Goal: Transaction & Acquisition: Purchase product/service

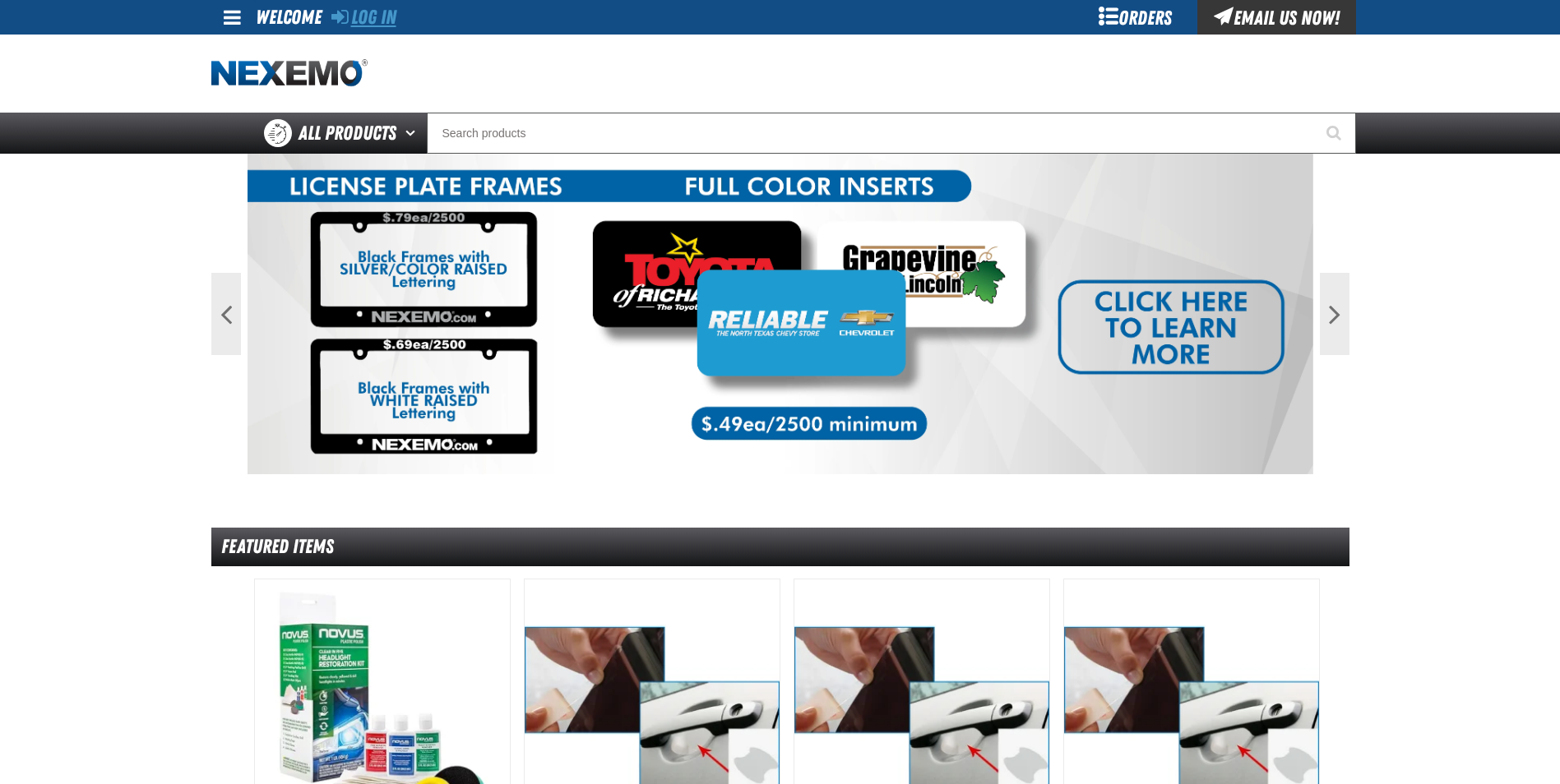
click at [378, 19] on link "Log In" at bounding box center [364, 17] width 65 height 23
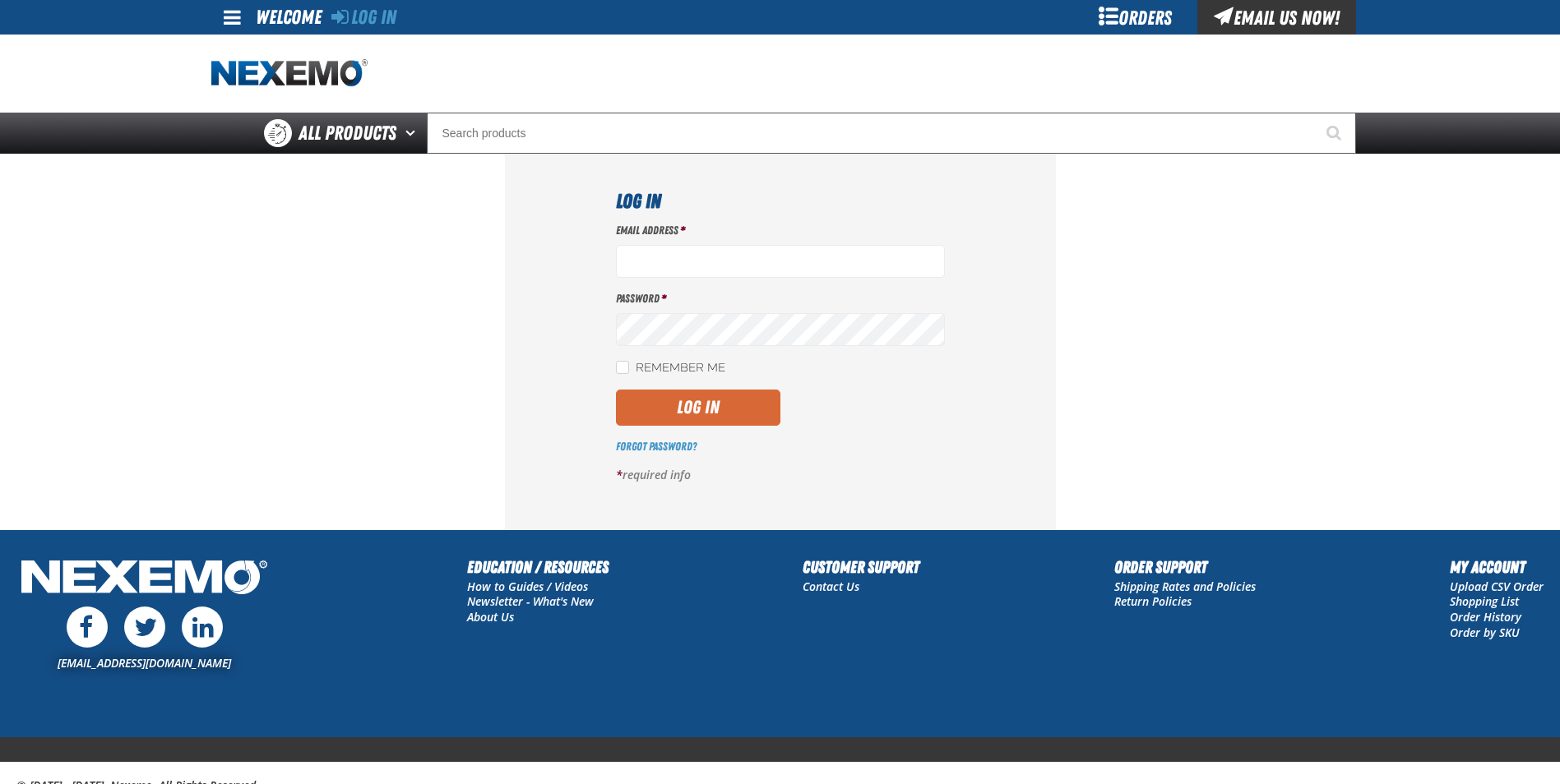
type input "rsandoval01@vtaig.com"
click at [718, 415] on button "Log In" at bounding box center [698, 408] width 164 height 37
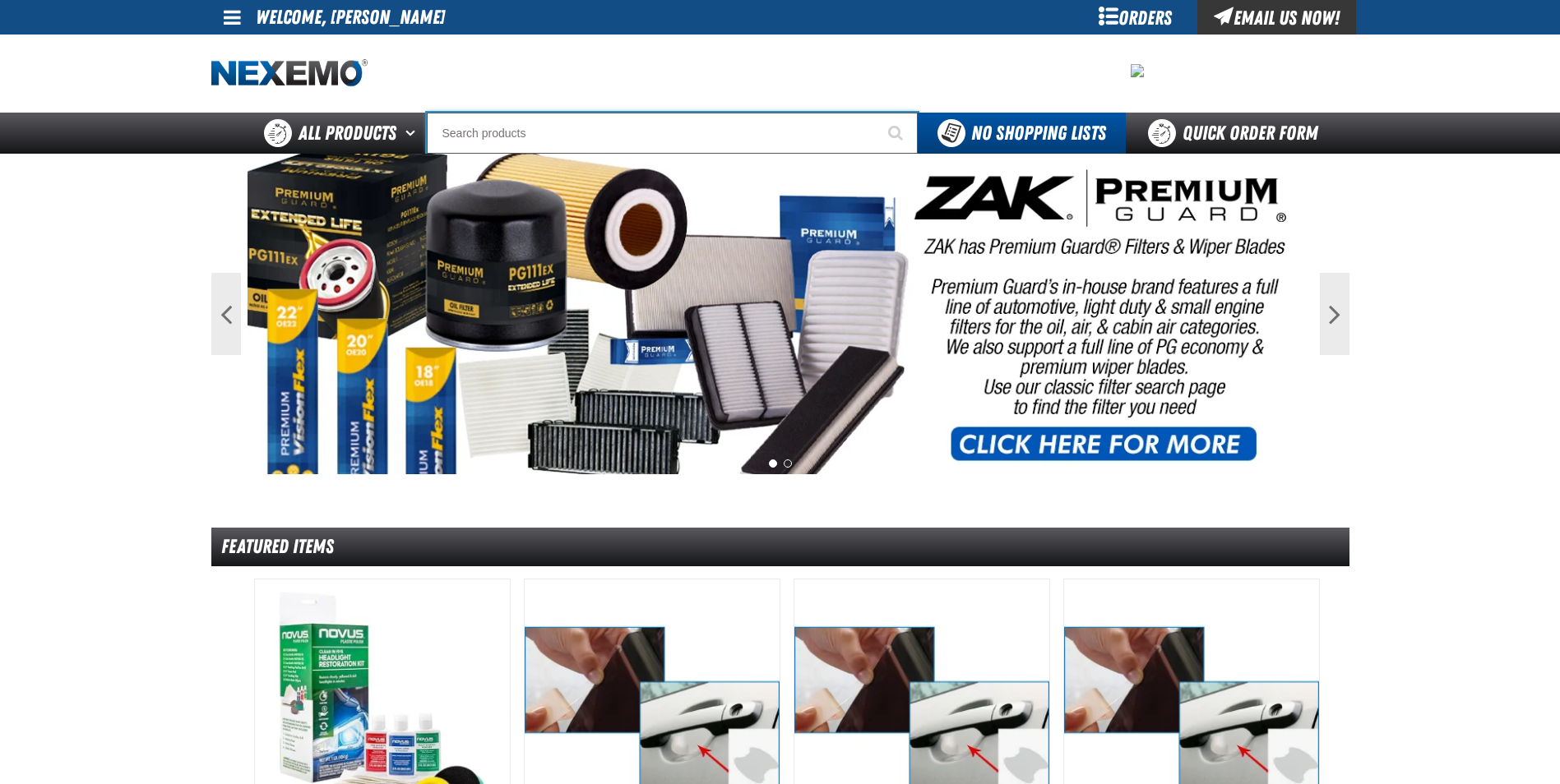
click at [563, 137] on input "Search" at bounding box center [672, 133] width 491 height 41
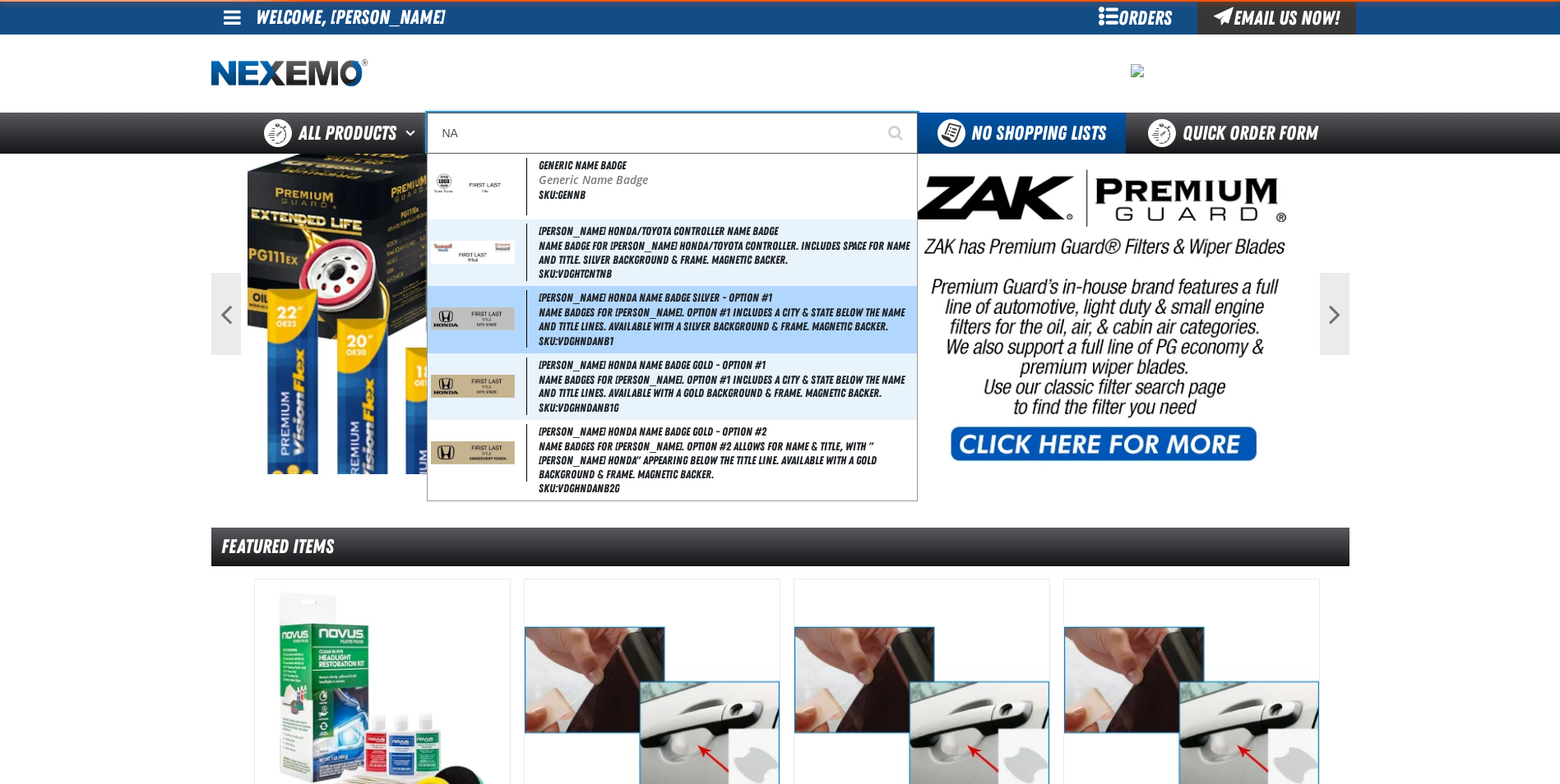
type input "N"
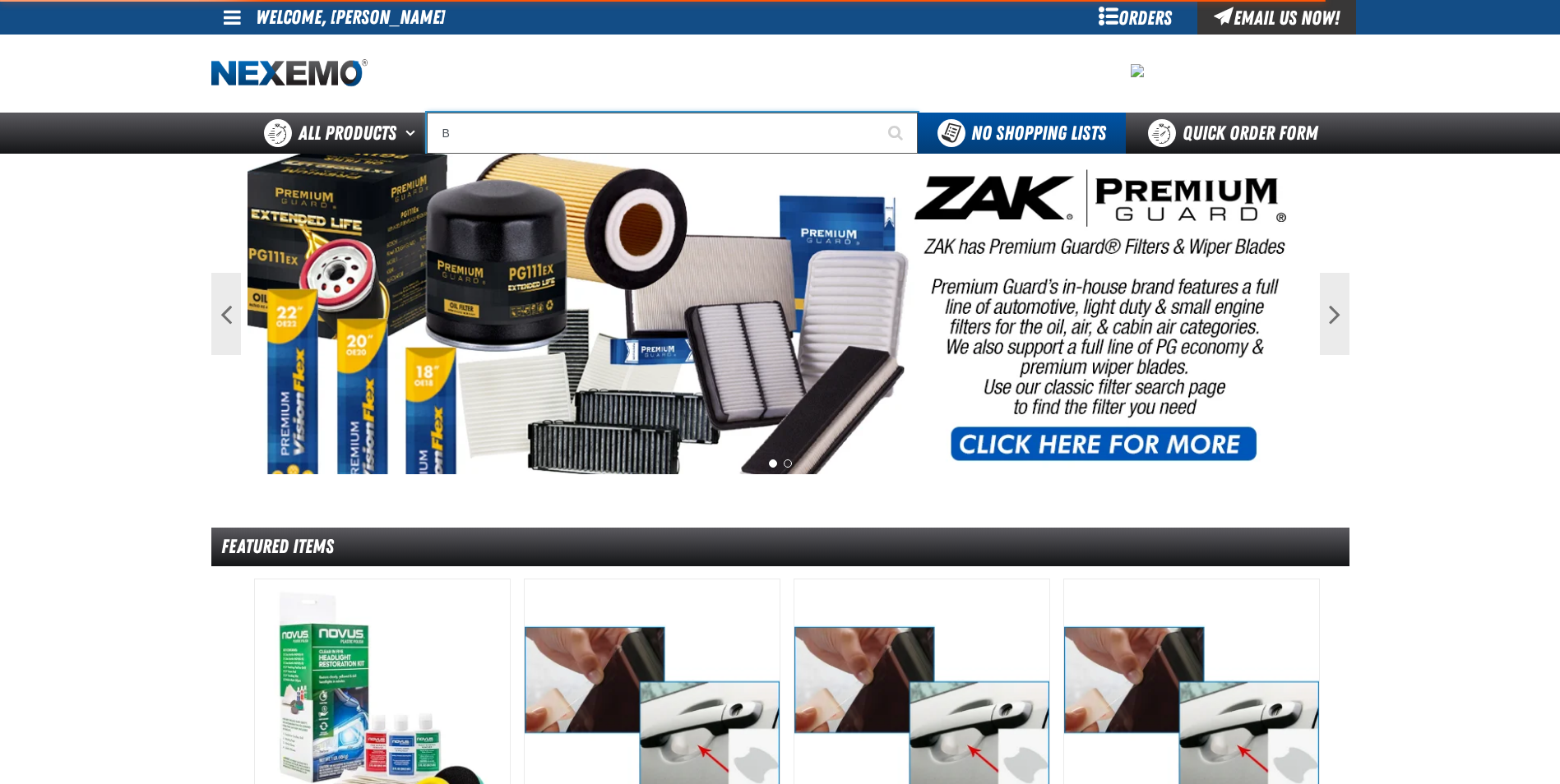
type input "BA"
type input "BARGAIN"
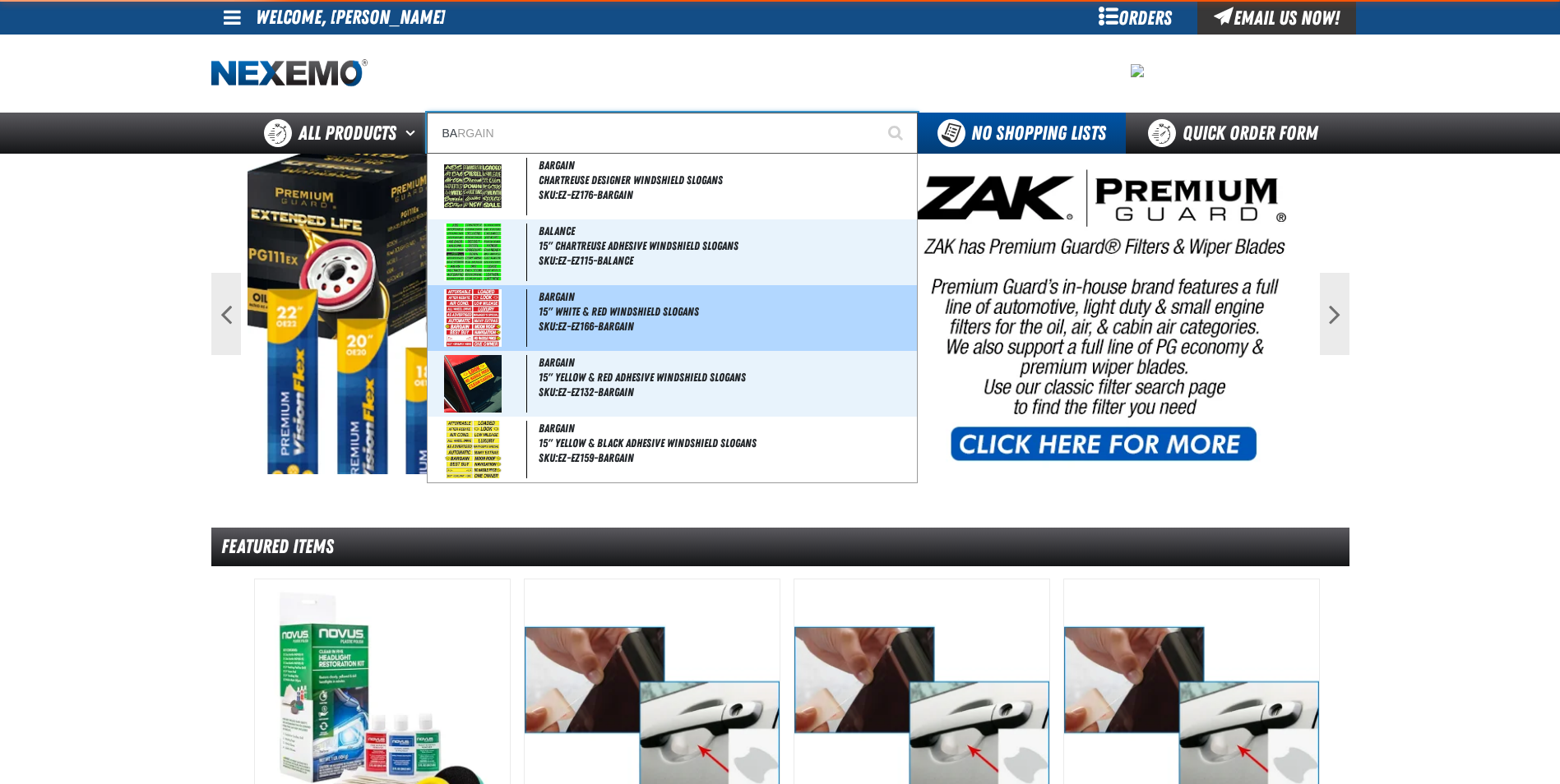
type input "BAD"
type input "BAD CREDIT"
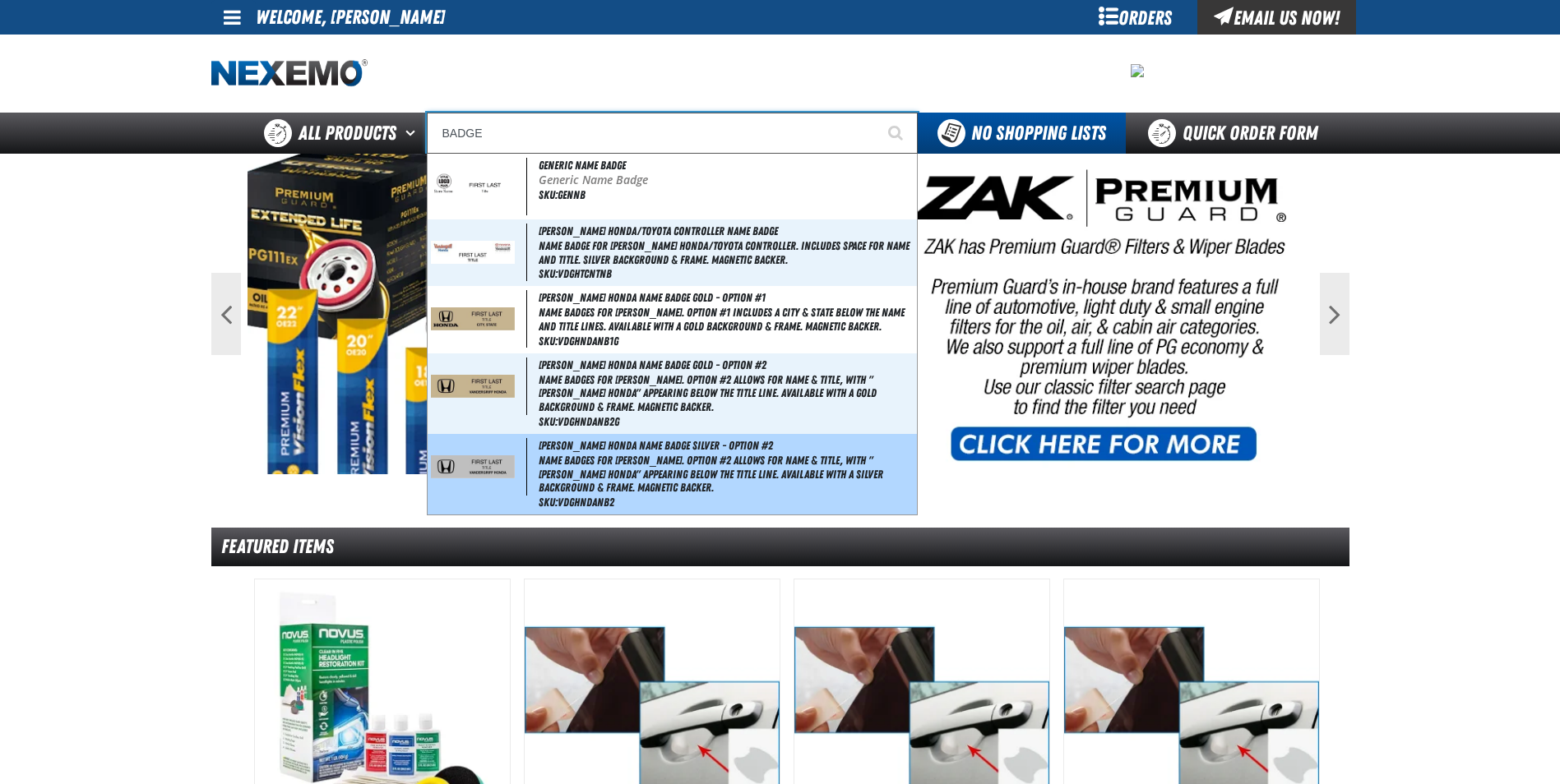
click at [483, 472] on img at bounding box center [472, 467] width 84 height 23
type input "[PERSON_NAME] Honda Name Badge Silver - Option #2"
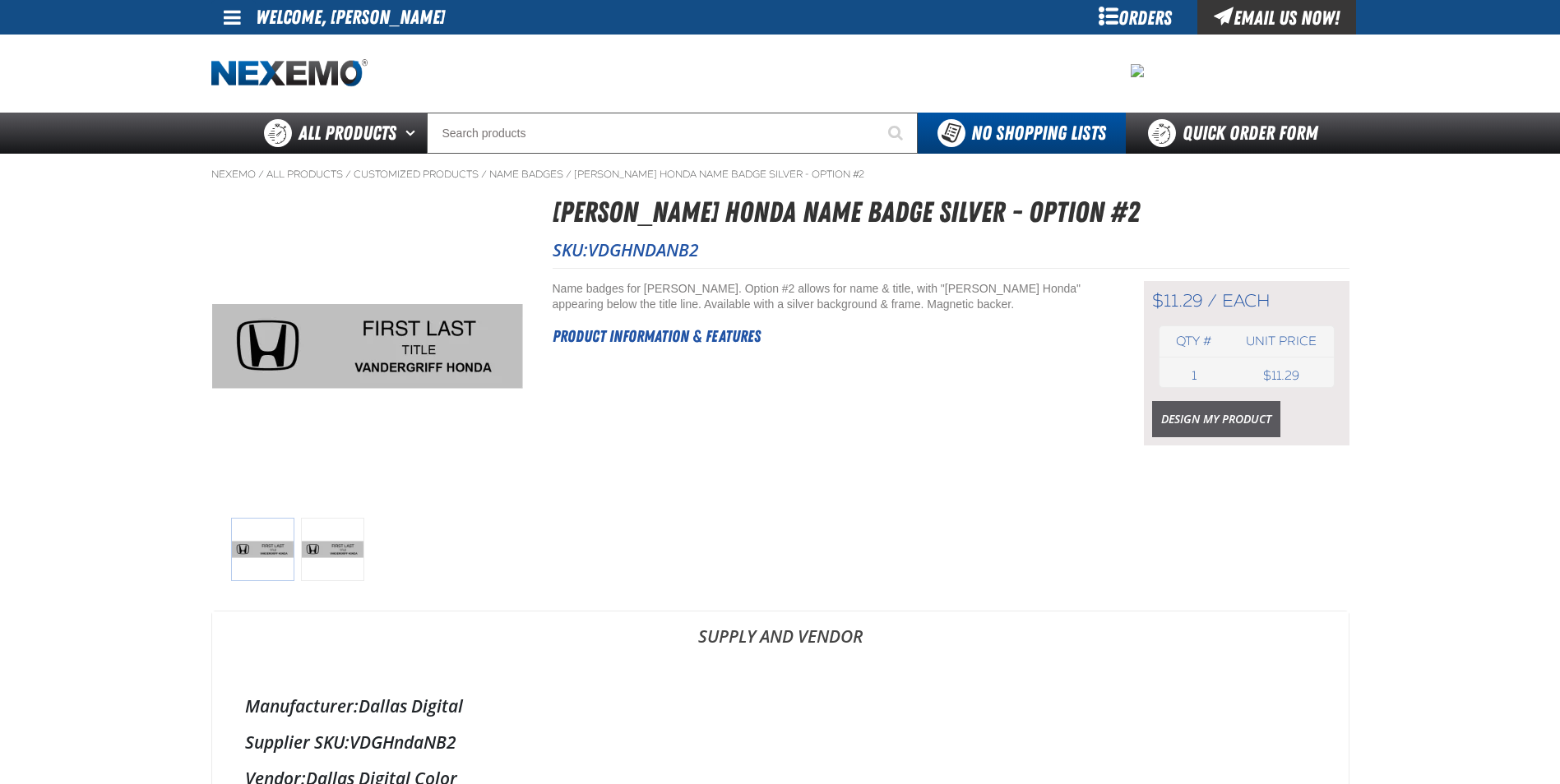
click at [1190, 418] on link "Design My Product" at bounding box center [1216, 420] width 128 height 37
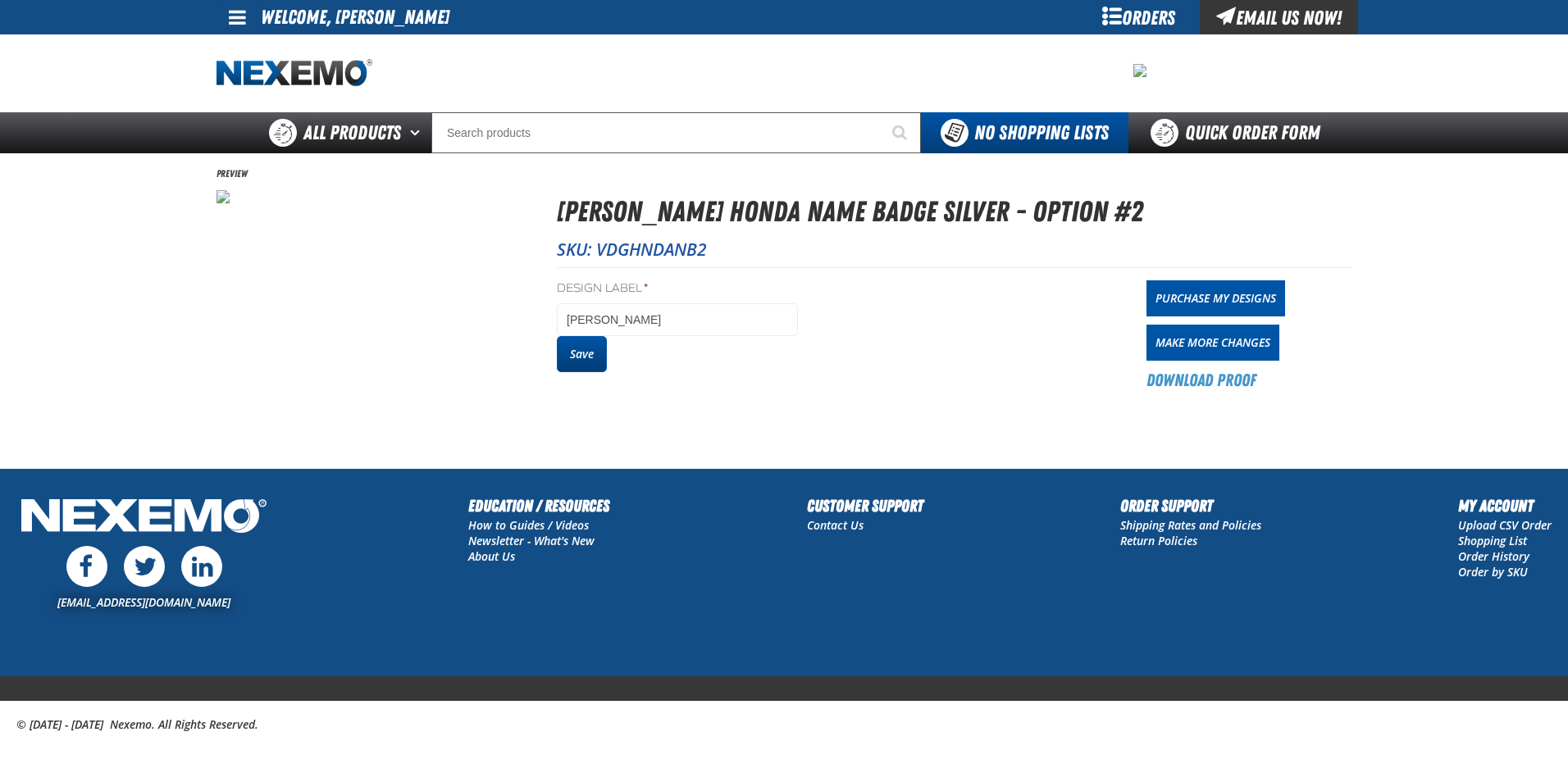
click at [584, 359] on button "Save" at bounding box center [582, 355] width 50 height 36
click at [577, 355] on button "Save" at bounding box center [582, 355] width 50 height 36
click at [1186, 297] on link "Purchase My Designs" at bounding box center [1215, 299] width 139 height 36
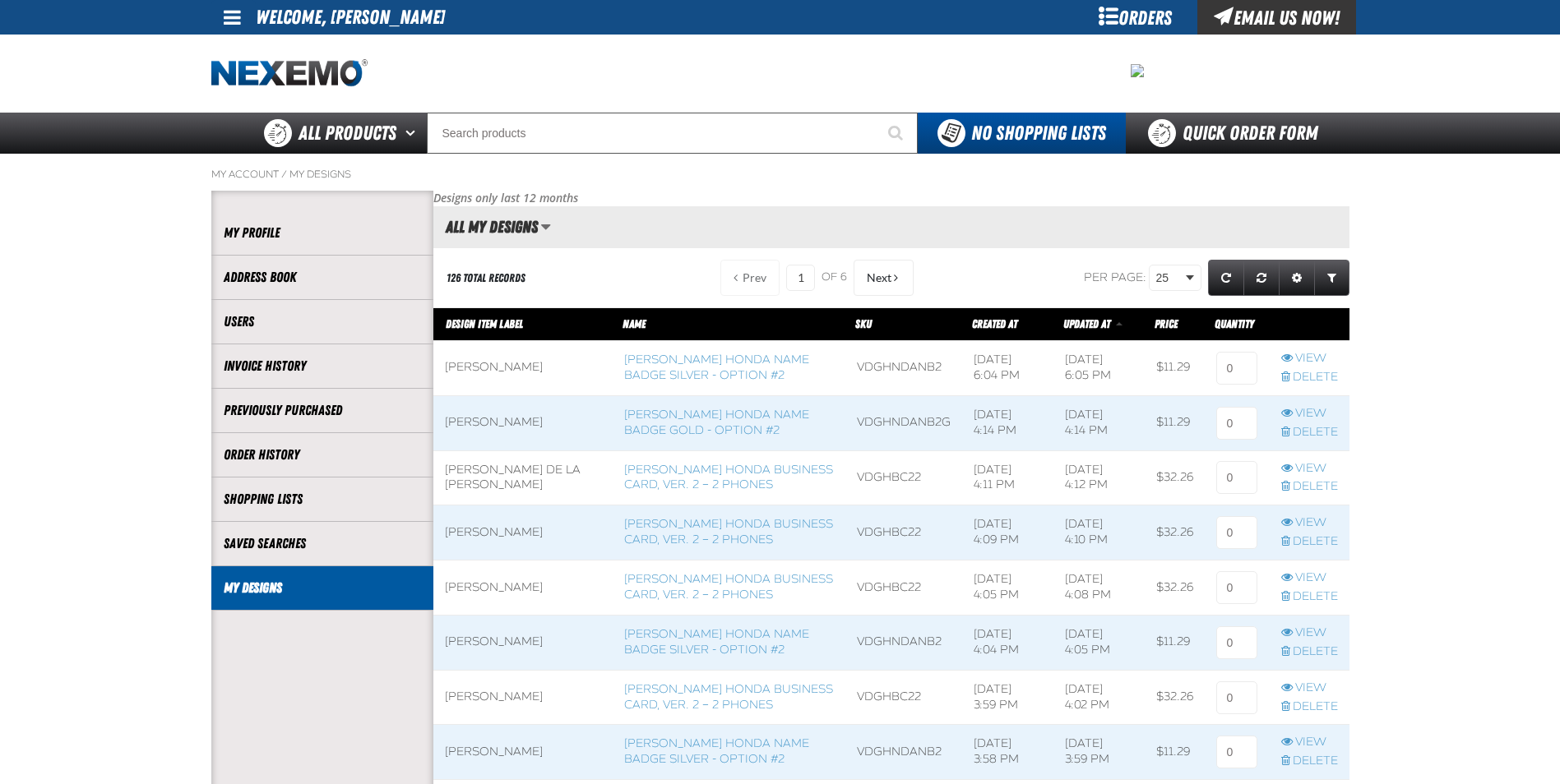
scroll to position [1, 1]
click at [1239, 373] on input at bounding box center [1237, 368] width 41 height 33
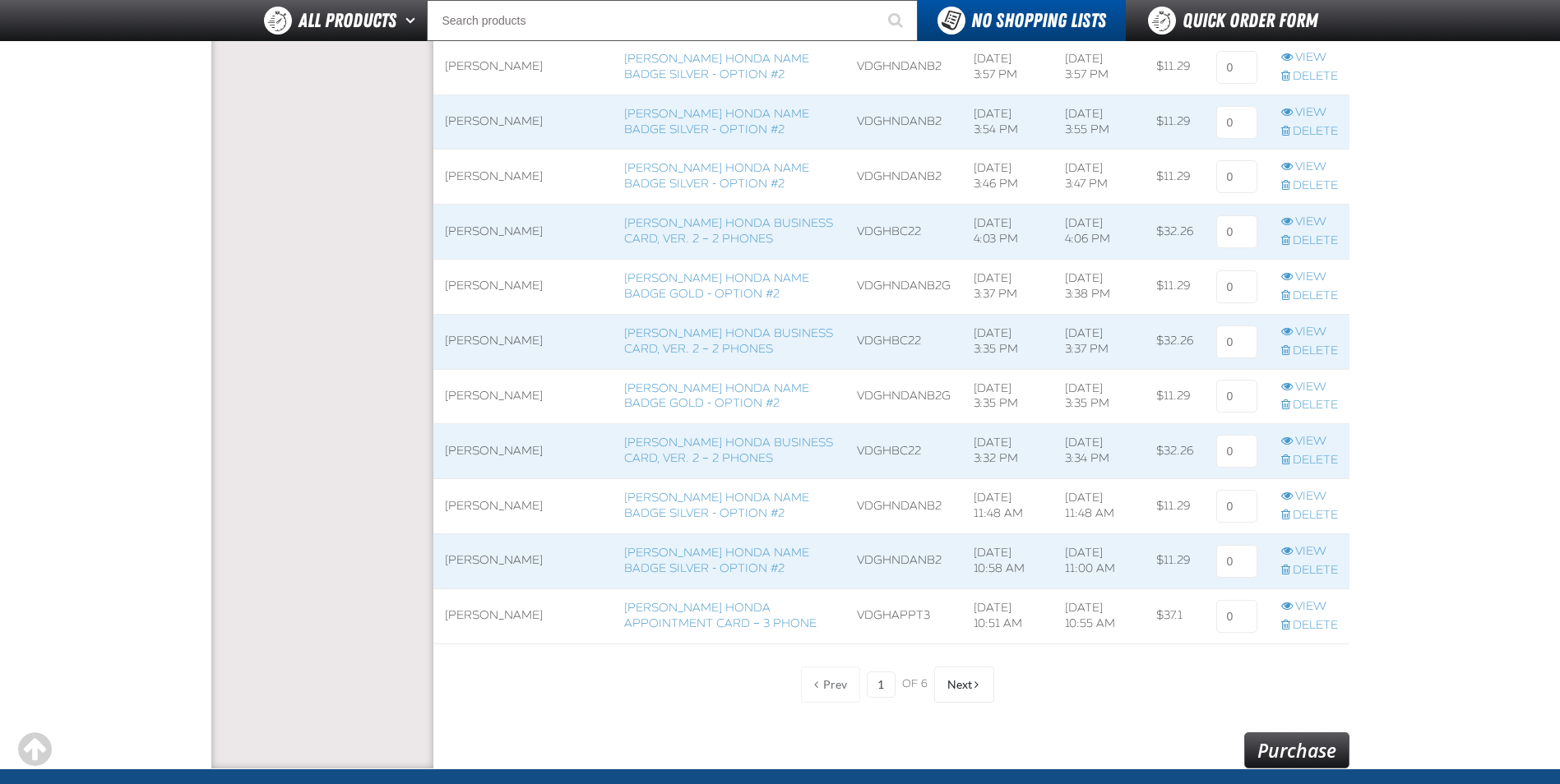
scroll to position [1151, 0]
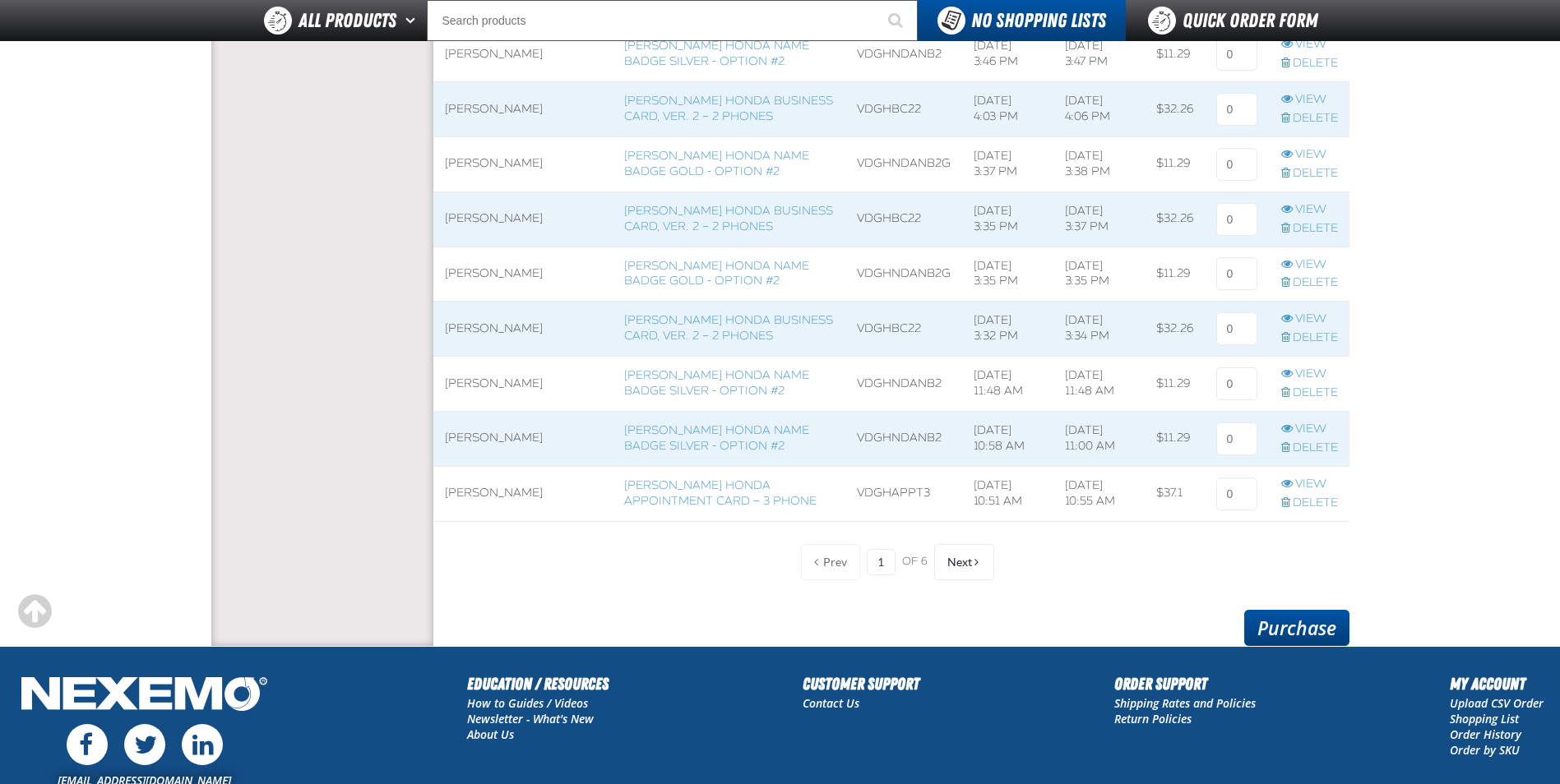
type input "1"
click at [1286, 630] on link "Purchase" at bounding box center [1298, 628] width 106 height 37
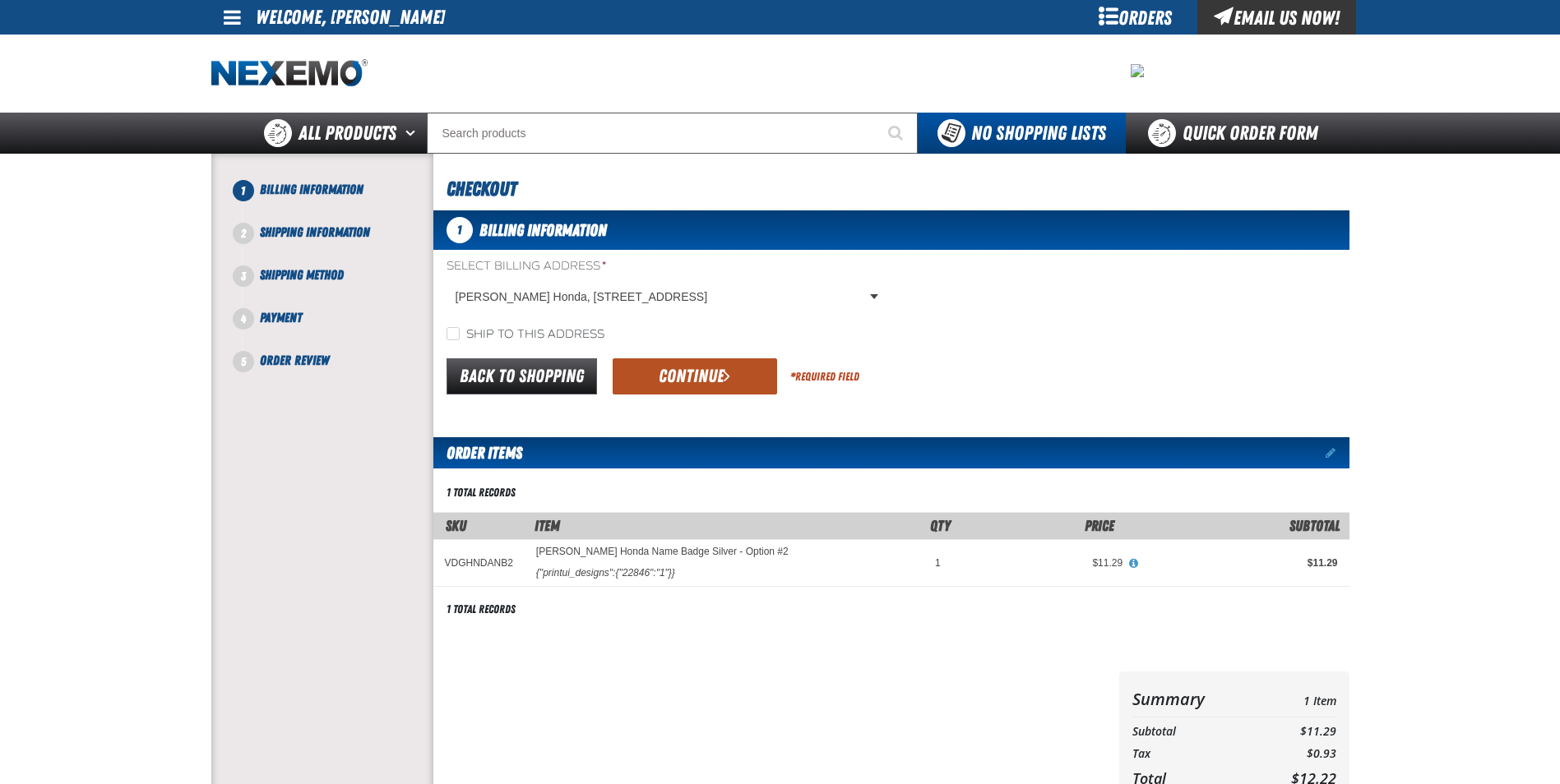
click at [706, 384] on button "Continue" at bounding box center [695, 377] width 164 height 37
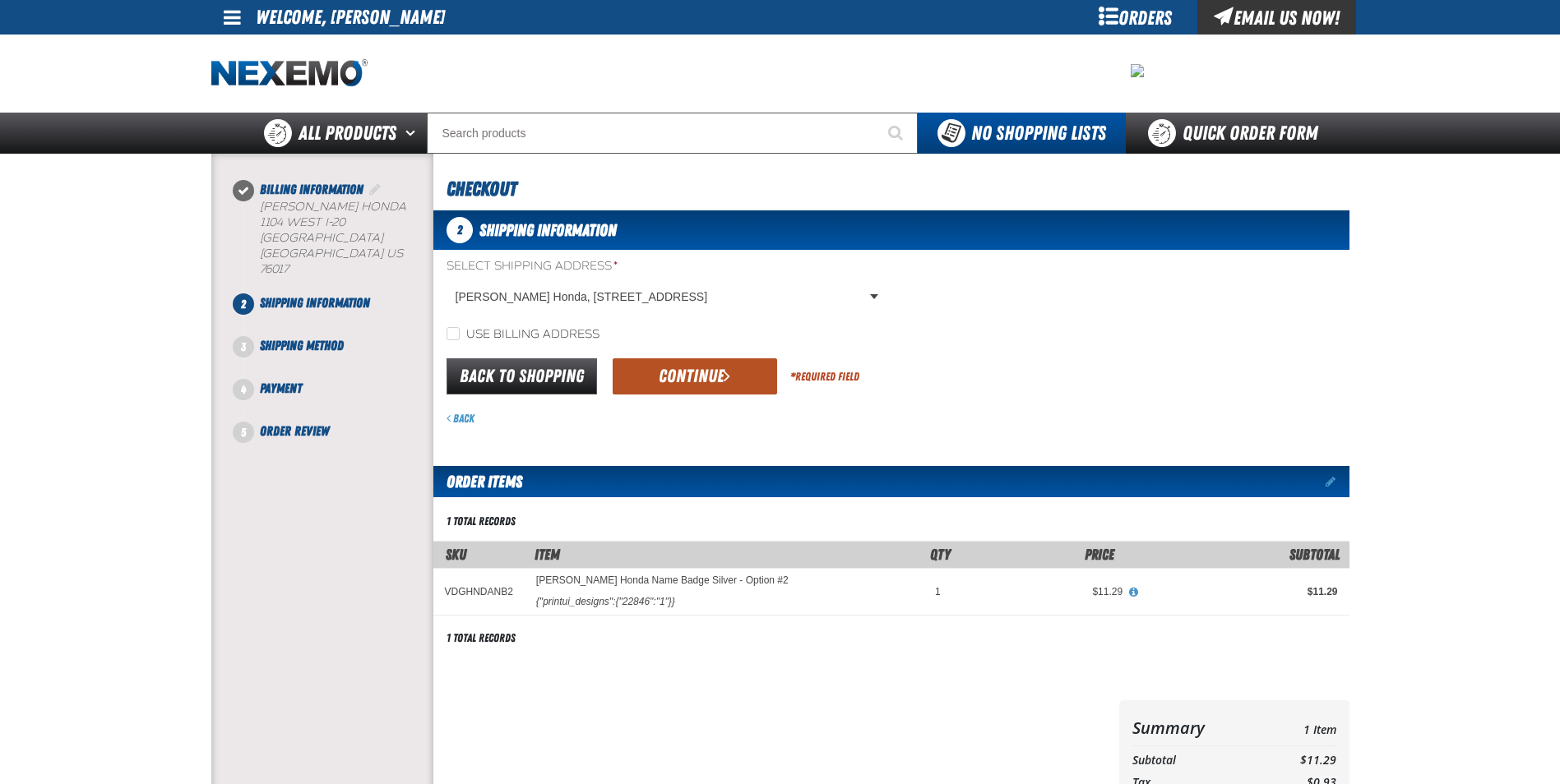
click at [713, 382] on button "Continue" at bounding box center [695, 377] width 164 height 37
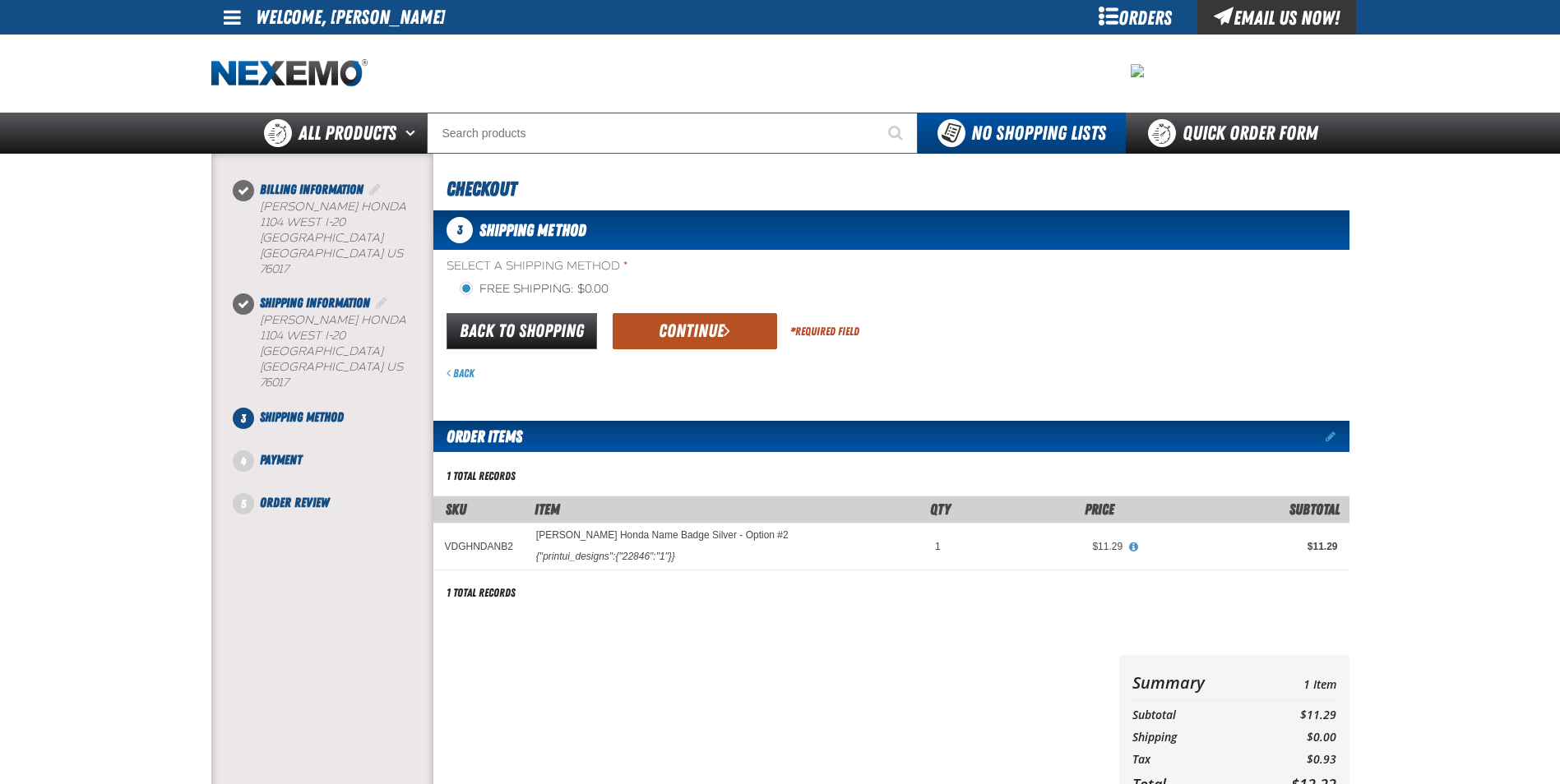
click at [712, 338] on button "Continue" at bounding box center [695, 331] width 164 height 37
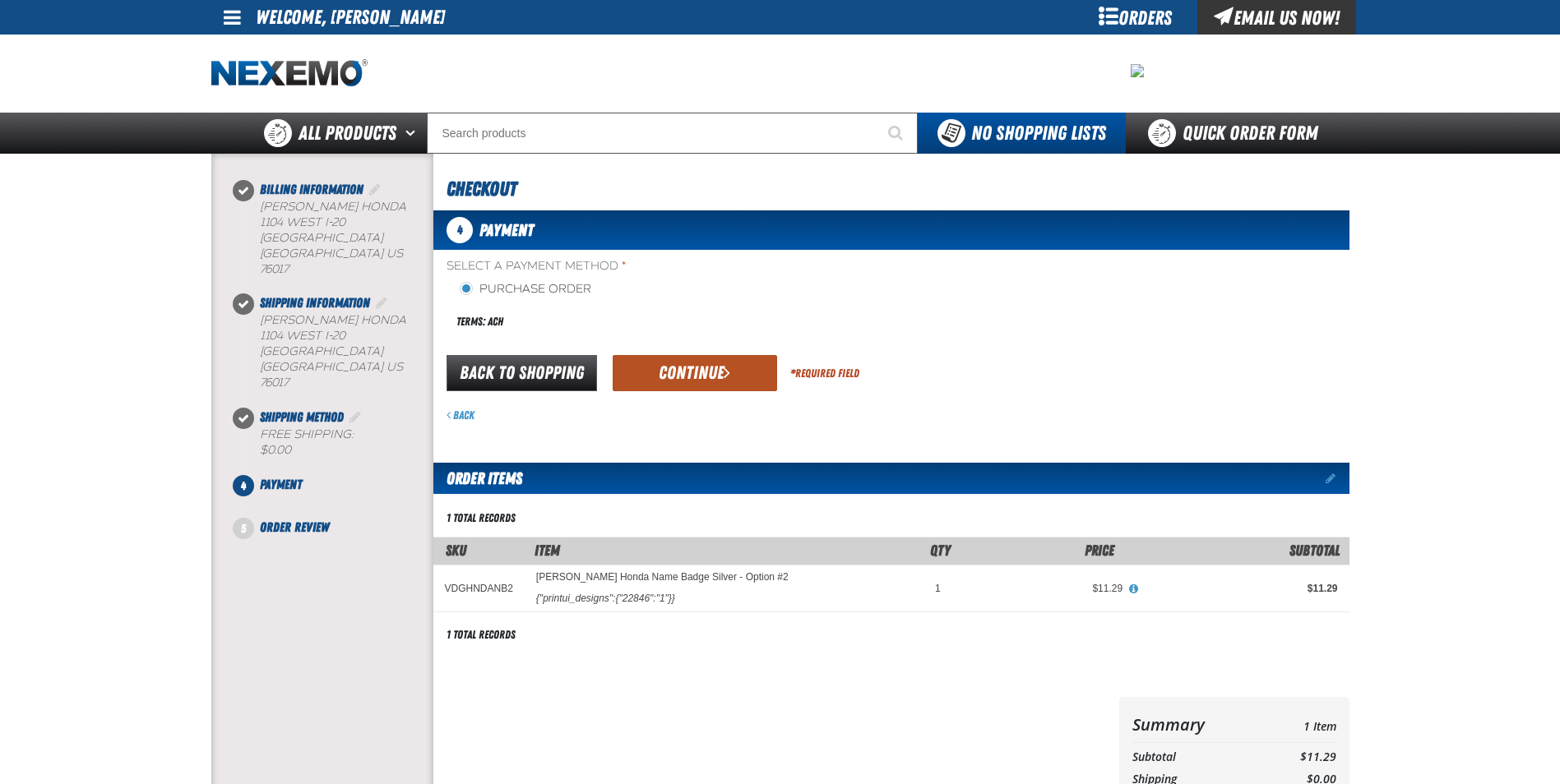
click at [698, 380] on button "Continue" at bounding box center [695, 374] width 164 height 37
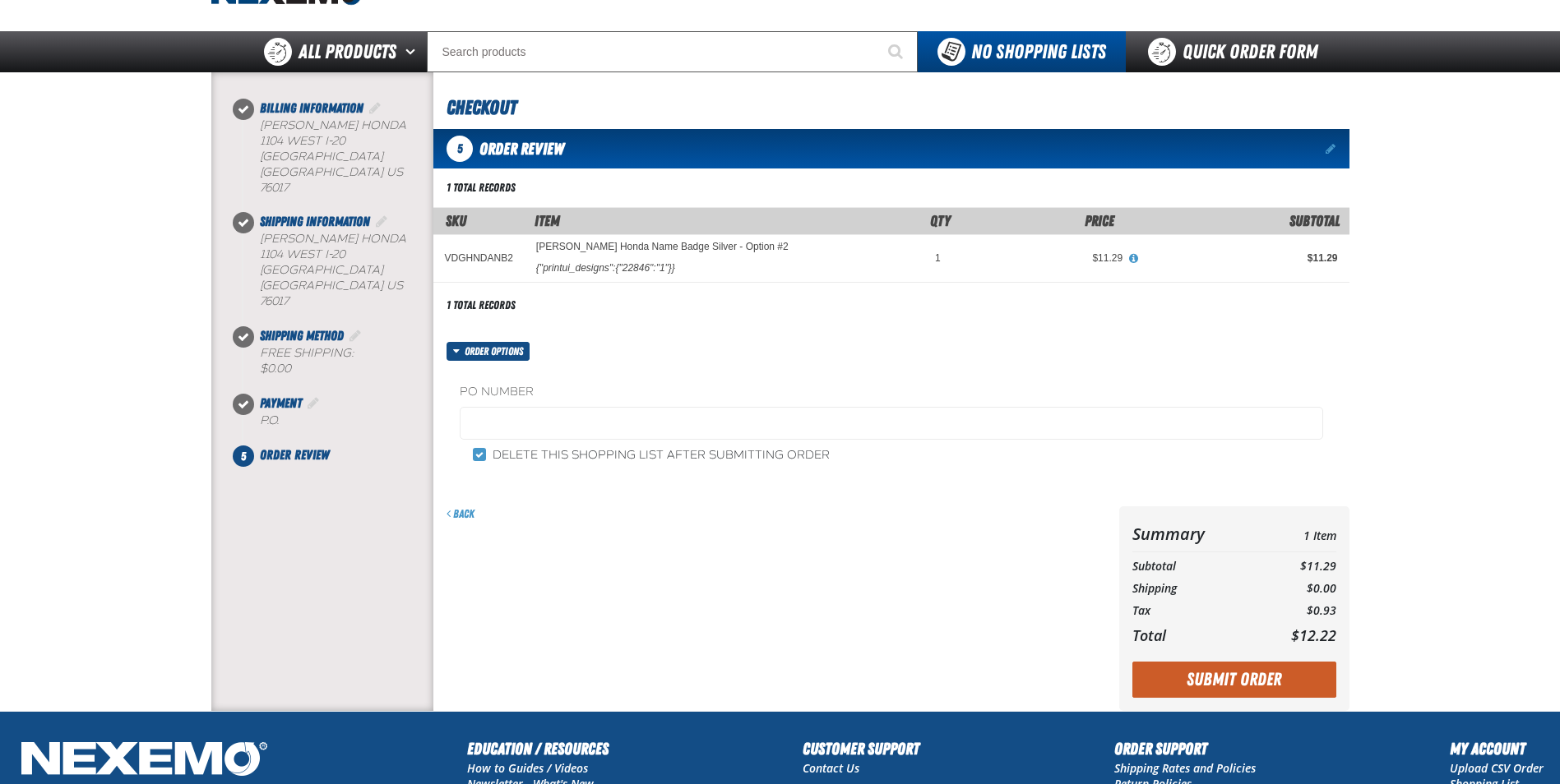
scroll to position [83, 0]
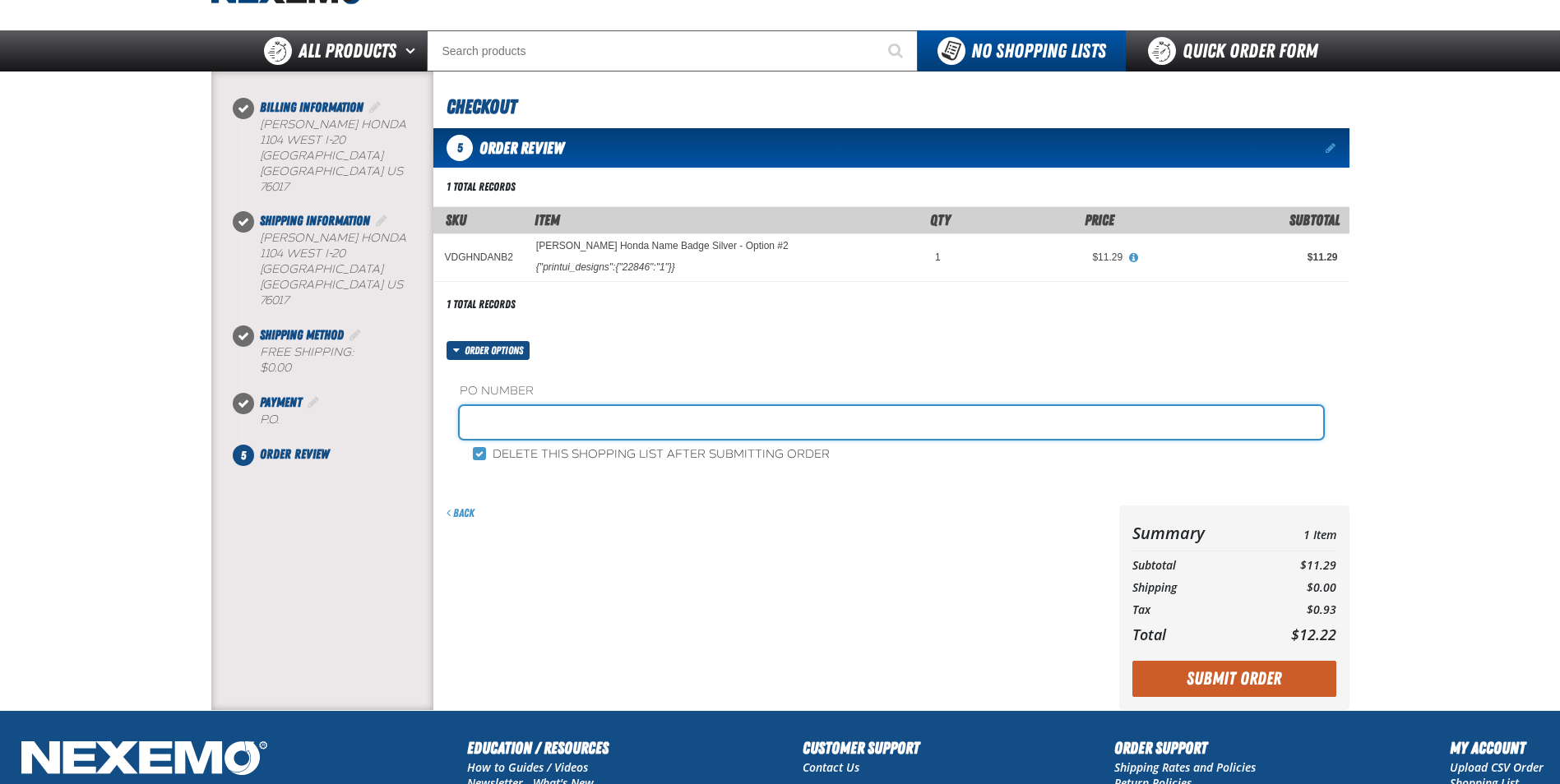
click at [566, 430] on input "text" at bounding box center [891, 423] width 864 height 33
type input "RICKY SANDOVAL SERVICE"
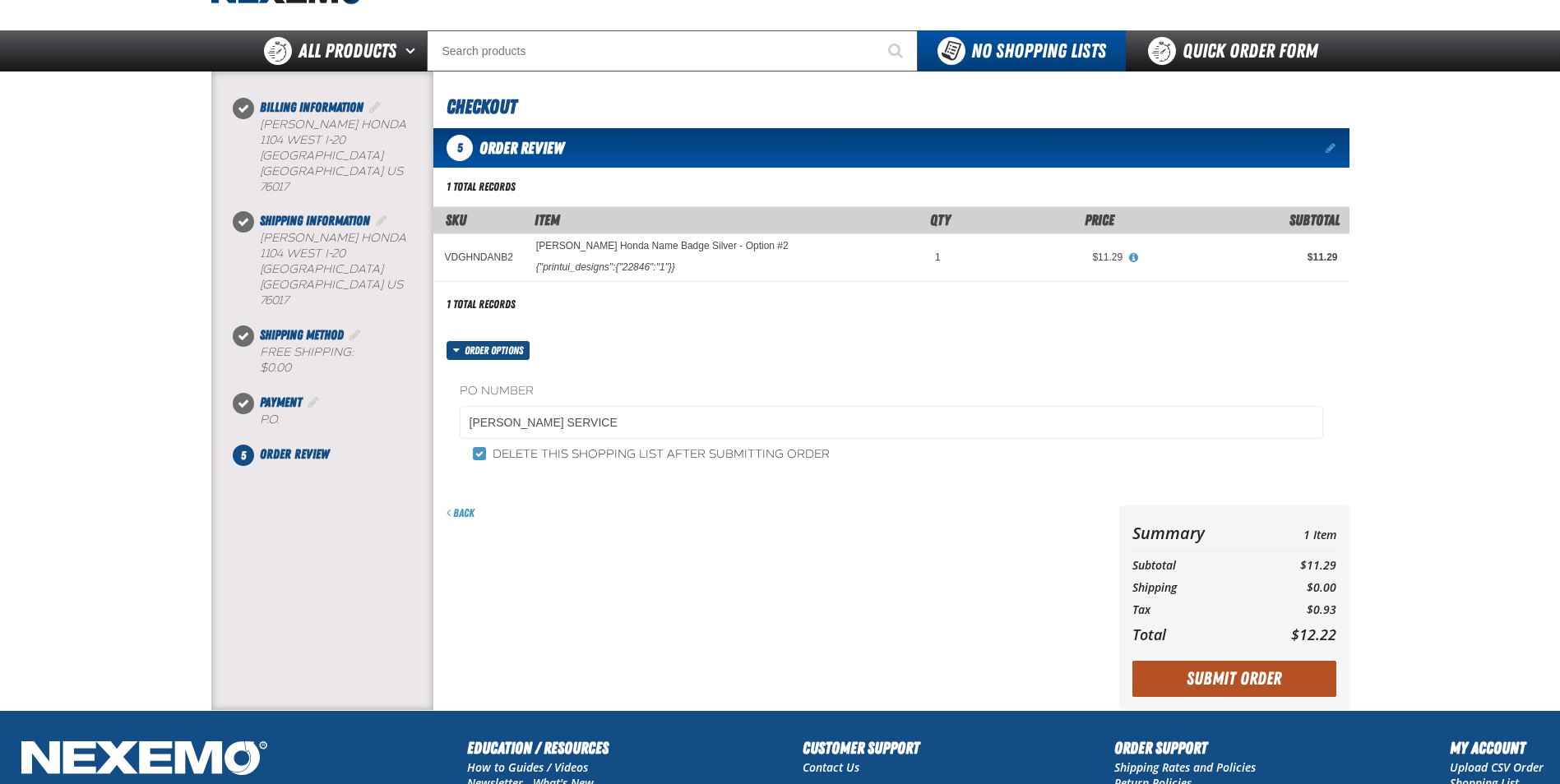
click at [1185, 681] on button "Submit Order" at bounding box center [1234, 679] width 204 height 37
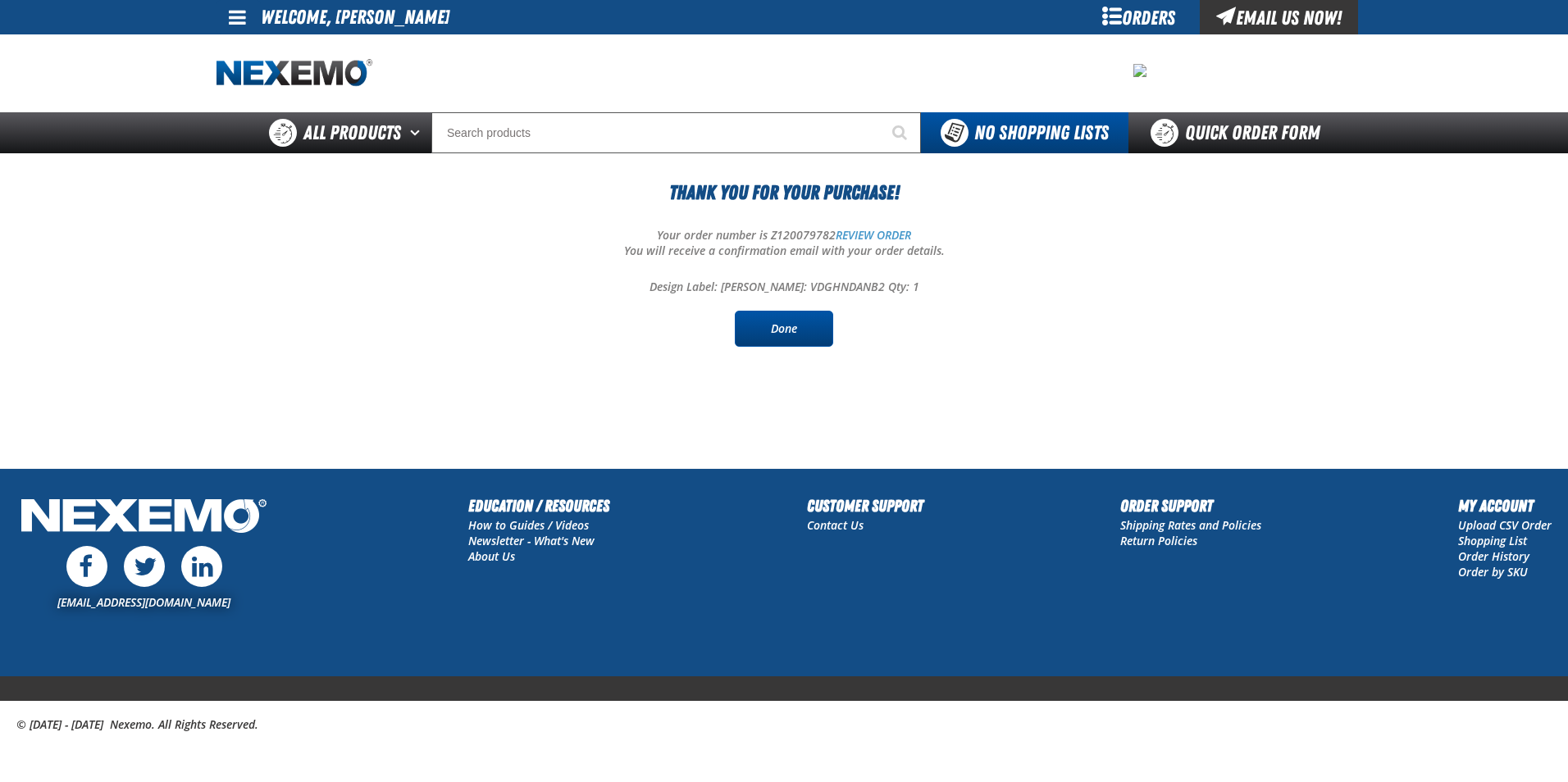
click at [798, 337] on link "Done" at bounding box center [784, 329] width 99 height 36
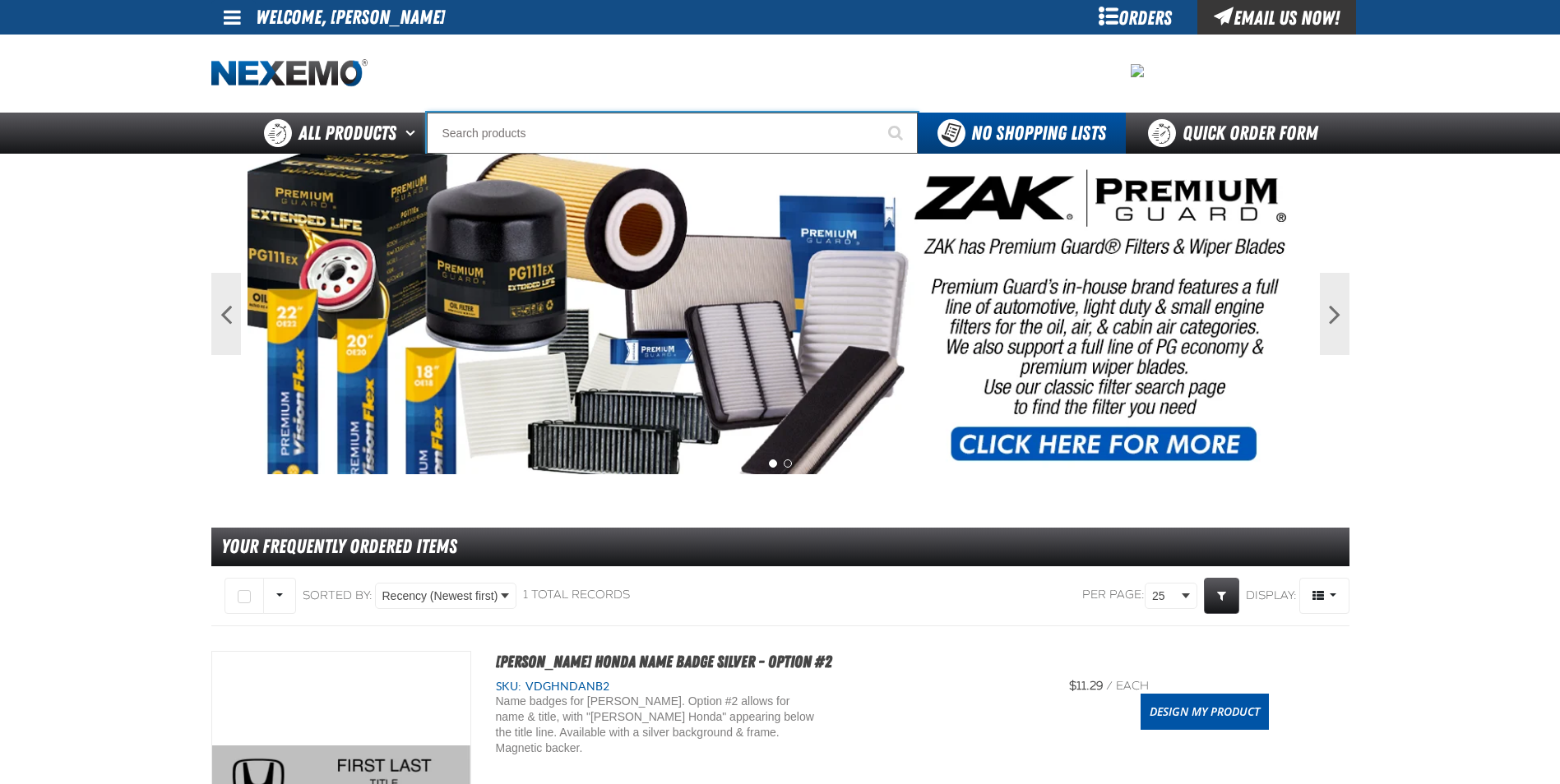
click at [547, 136] on input "Search" at bounding box center [672, 133] width 491 height 41
